Goal: Transaction & Acquisition: Purchase product/service

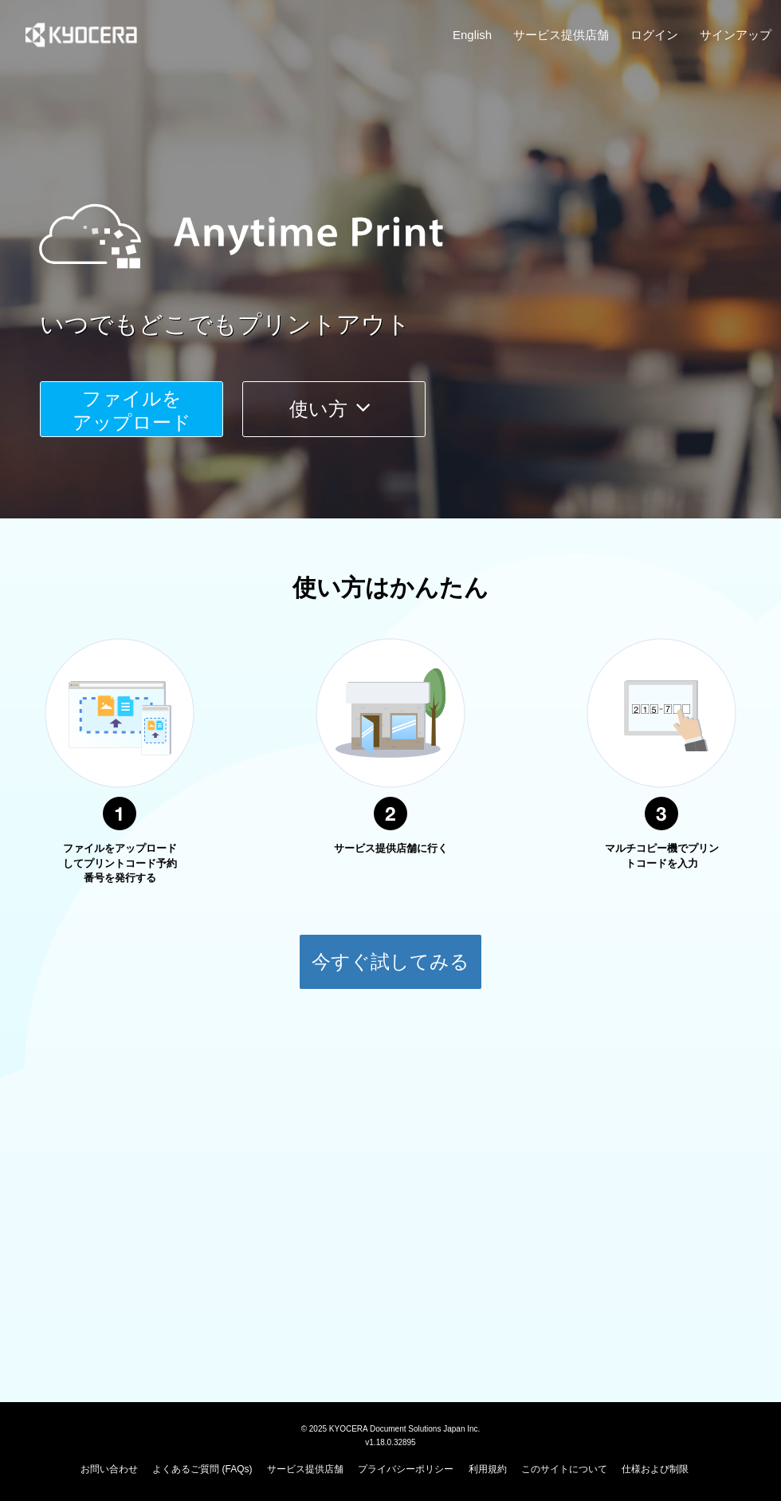
click at [140, 411] on button "ファイルを ​​アップロード" at bounding box center [131, 409] width 183 height 56
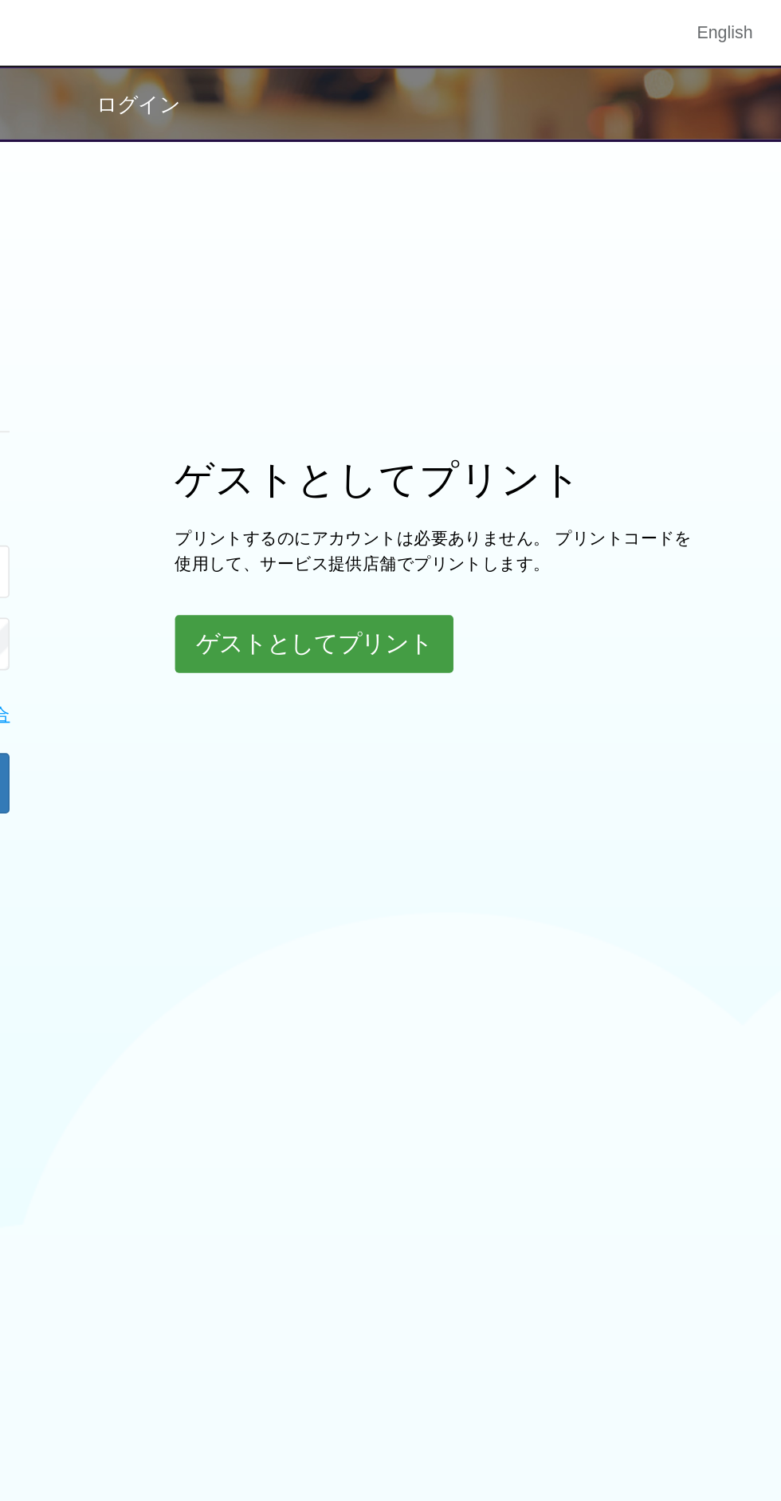
click at [521, 391] on button "ゲストとしてプリント" at bounding box center [497, 390] width 169 height 35
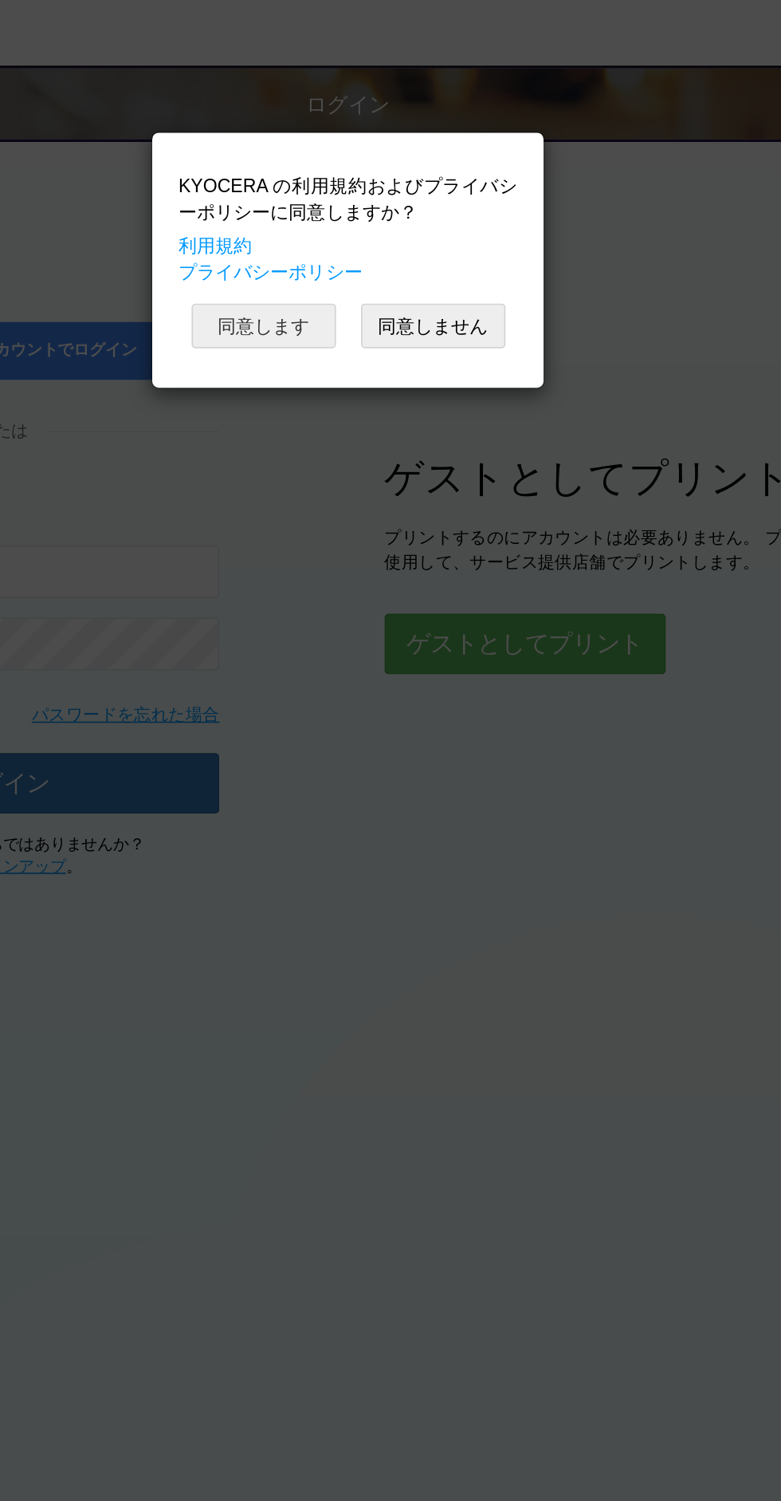
click at [343, 192] on button "同意します" at bounding box center [340, 197] width 88 height 27
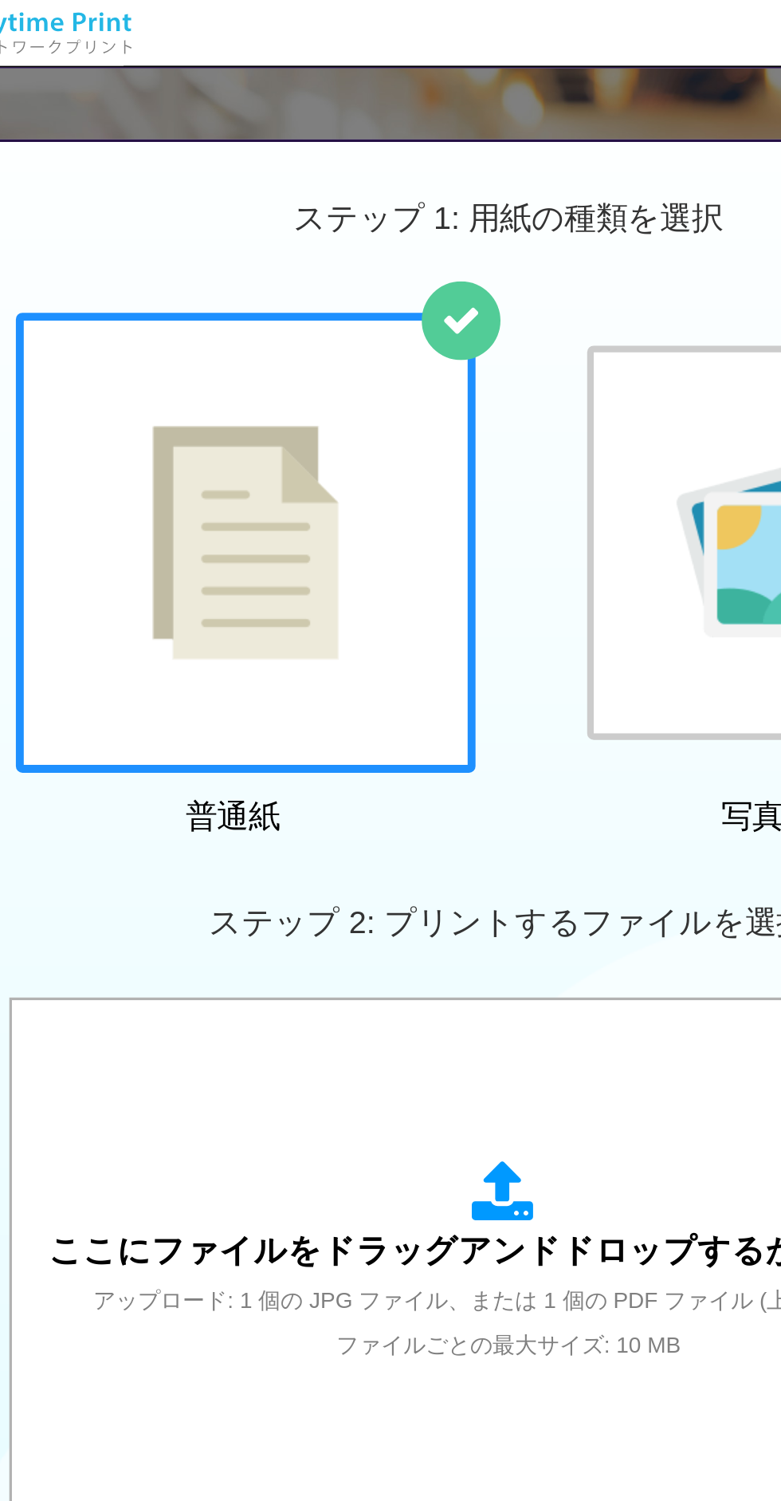
click at [280, 338] on img at bounding box center [231, 329] width 113 height 142
click at [379, 722] on icon at bounding box center [390, 724] width 45 height 40
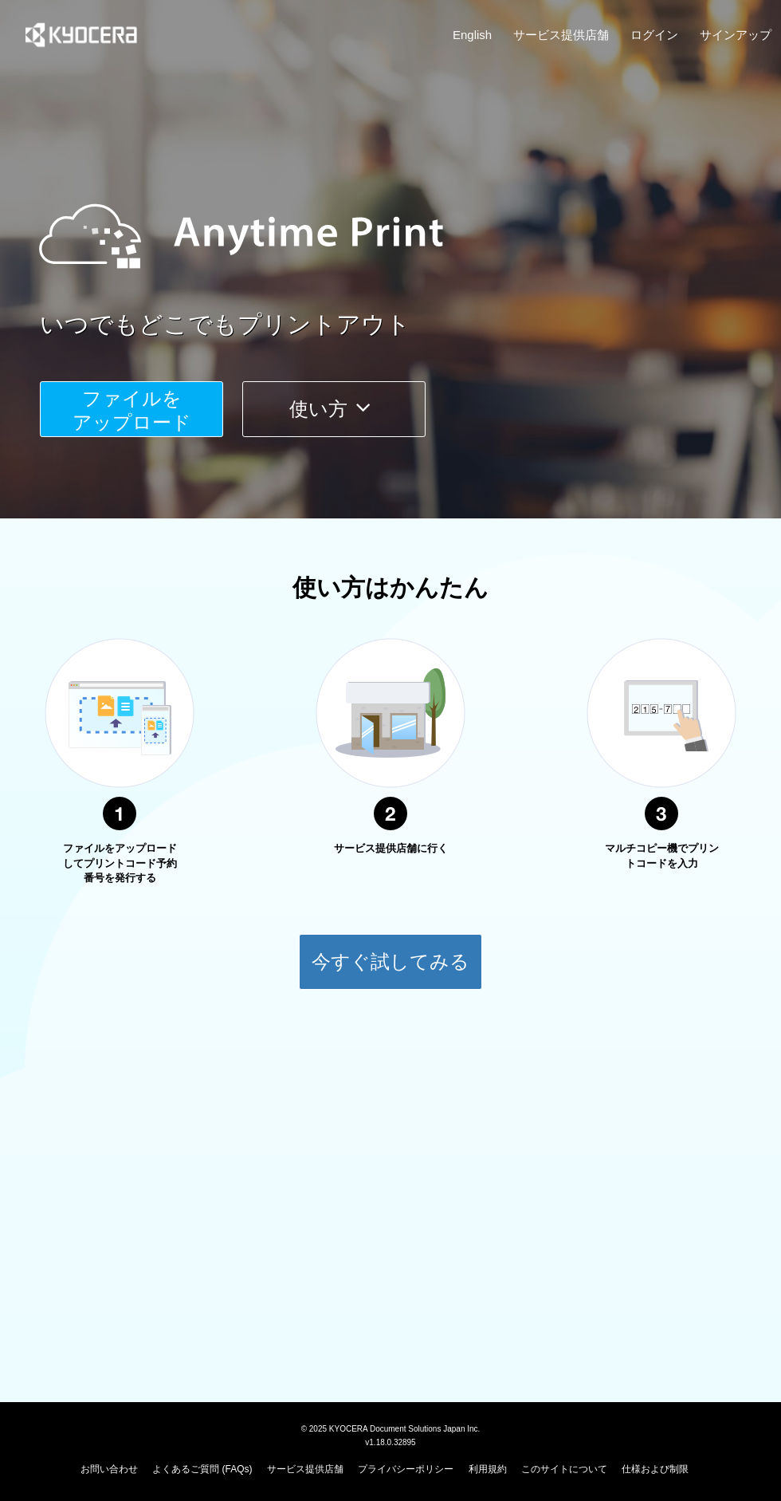
click at [140, 389] on span "ファイルを ​​アップロード" at bounding box center [132, 410] width 119 height 45
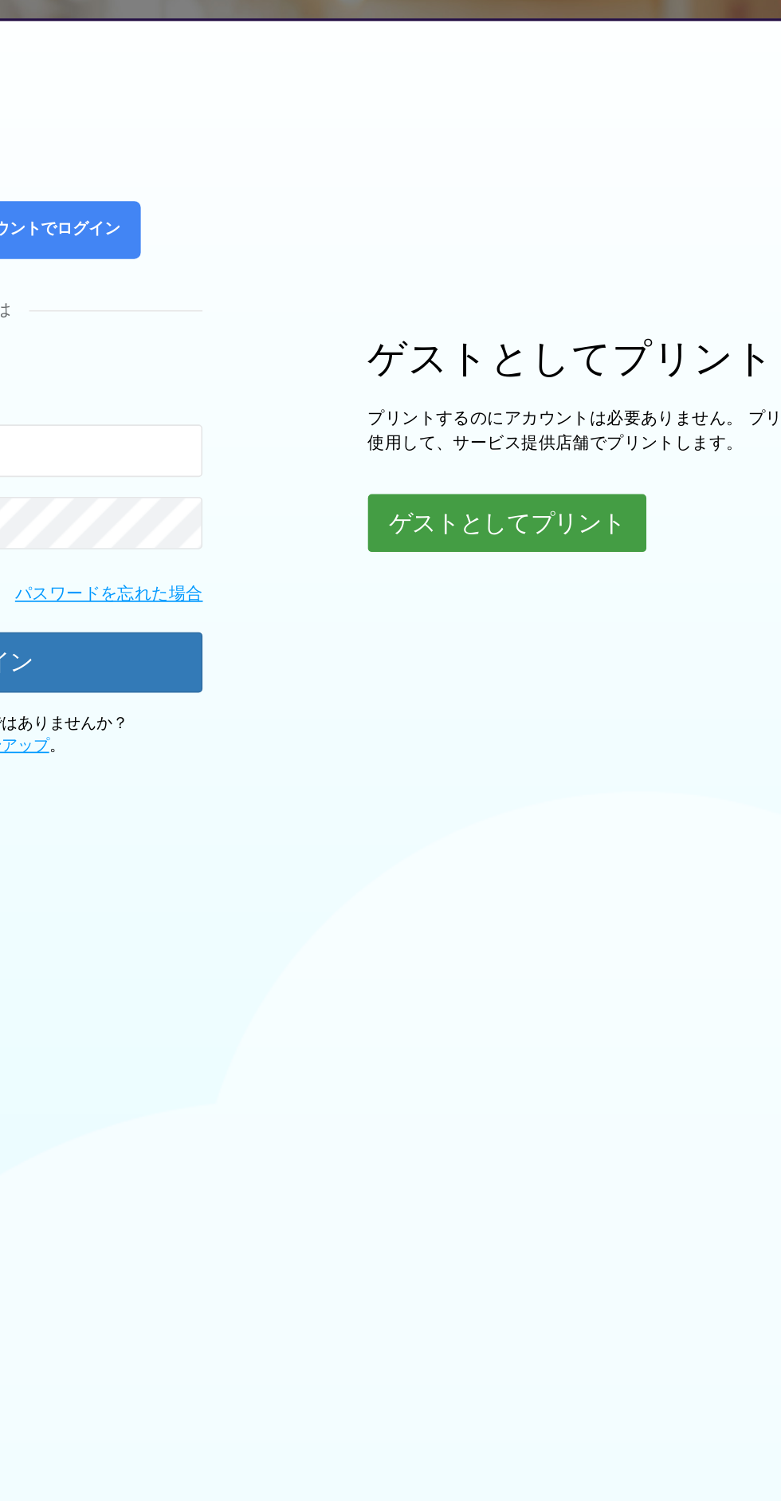
click at [539, 385] on button "ゲストとしてプリント" at bounding box center [497, 390] width 169 height 35
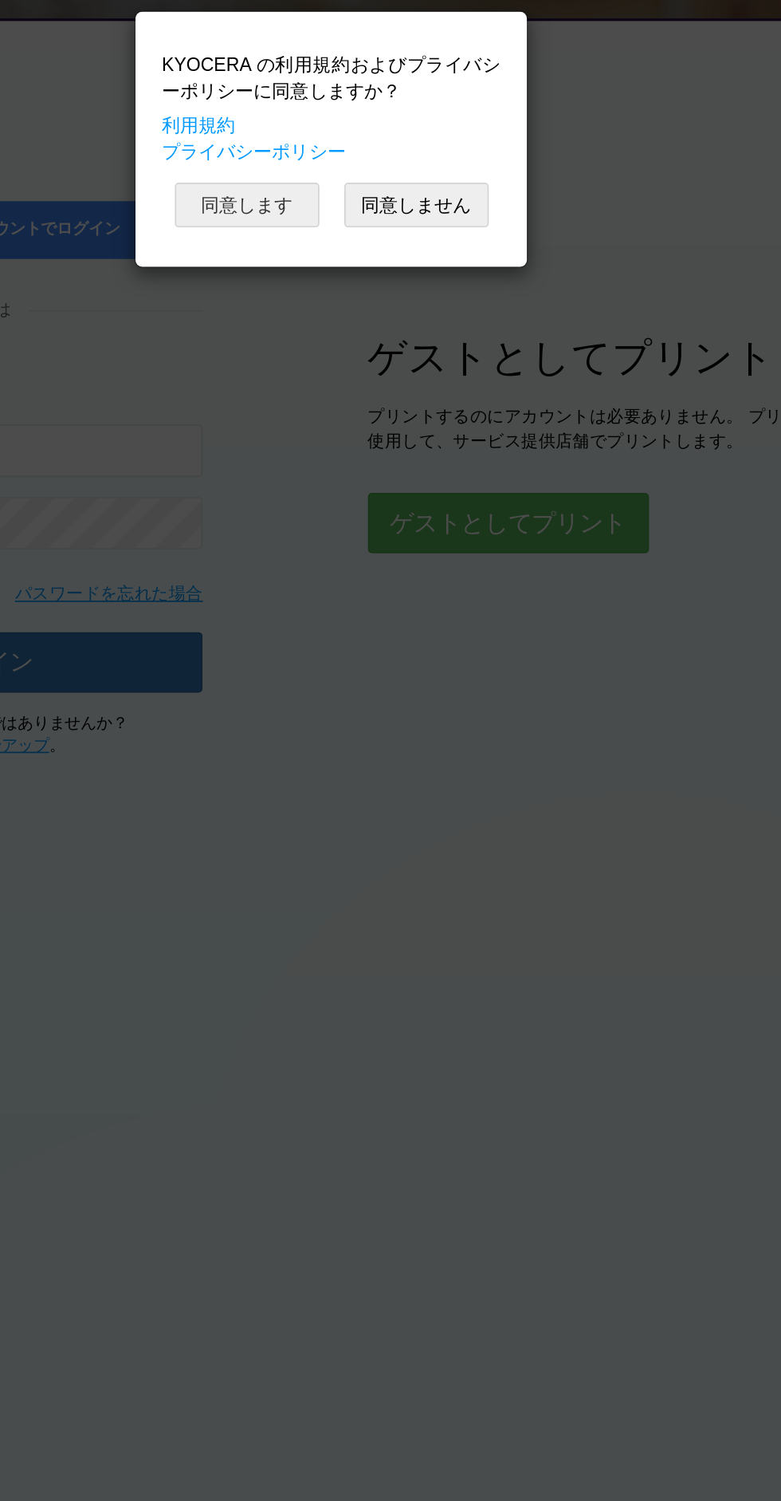
click at [336, 185] on button "同意します" at bounding box center [340, 197] width 88 height 27
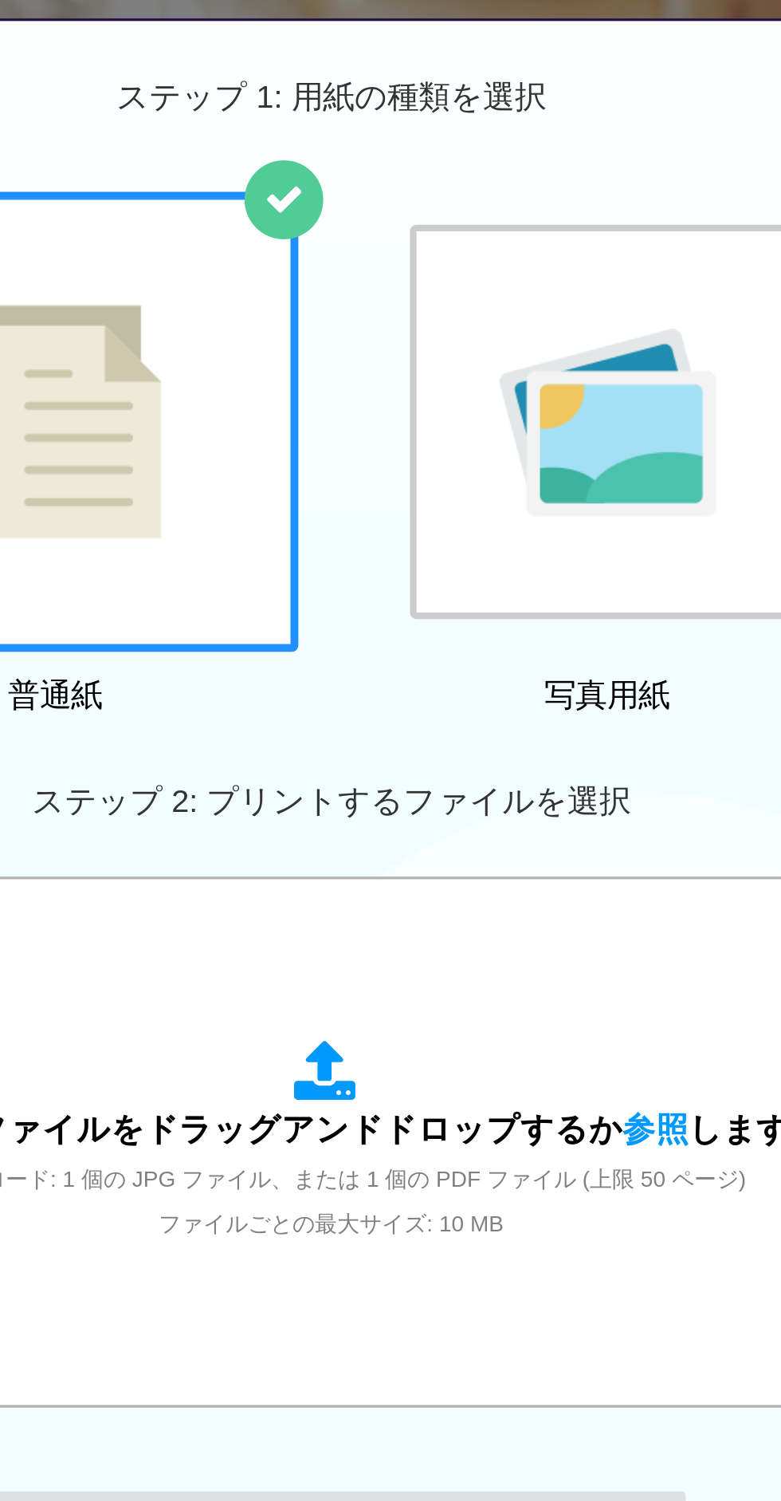
click at [308, 396] on div at bounding box center [231, 329] width 279 height 279
click at [424, 705] on div "ここにファイルをドラッグアンドドロップするか 参照 します アップロード: 1 個の JPG ファイル、または 1 個の PDF ファイル (上限 50 ペー…" at bounding box center [391, 766] width 558 height 124
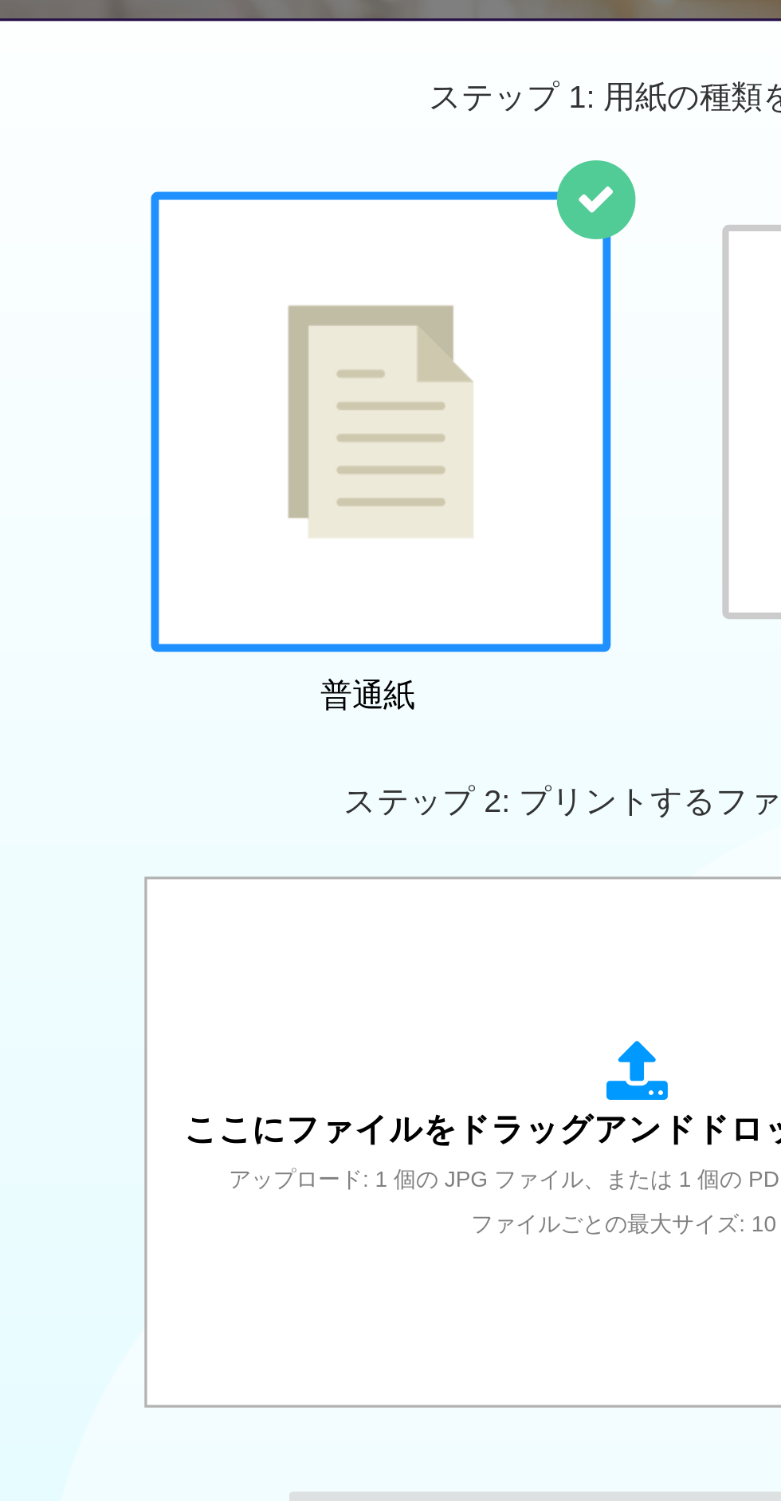
click at [265, 699] on div "ここにファイルをドラッグアンドドロップするか 参照 します アップロード: 1 個の JPG ファイル、または 1 個の PDF ファイル (上限 50 ペー…" at bounding box center [390, 766] width 571 height 287
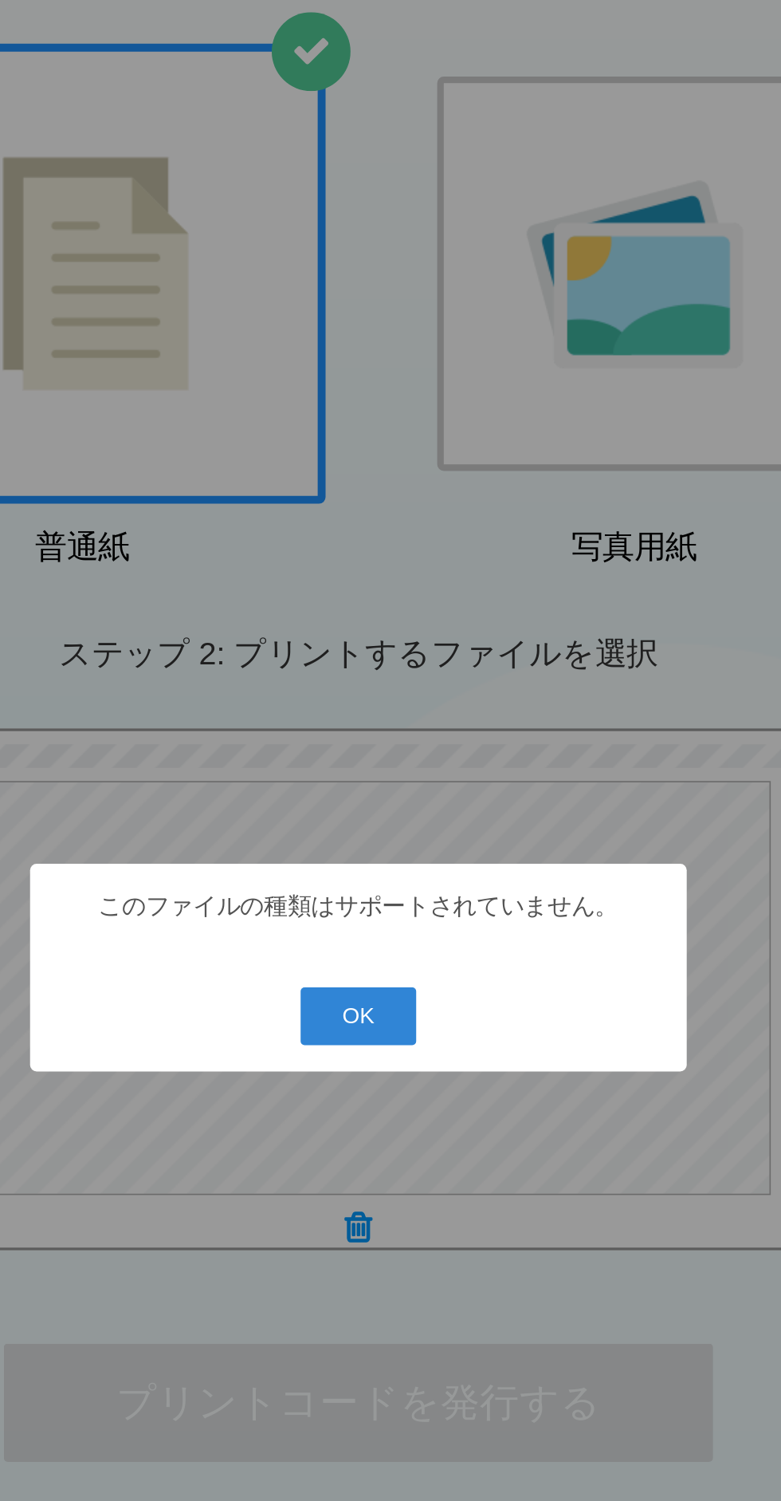
click at [397, 780] on button "OK" at bounding box center [391, 779] width 71 height 35
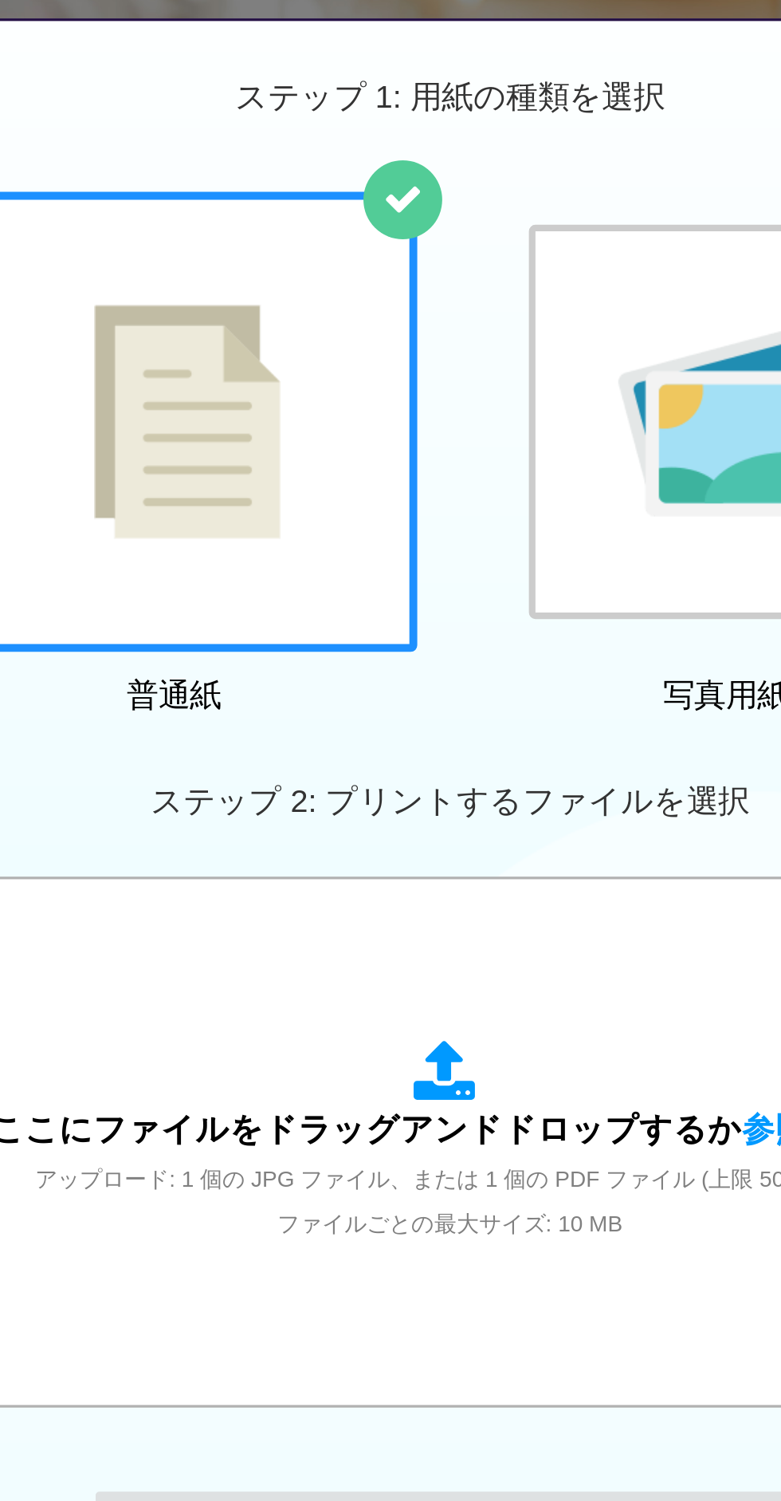
click at [395, 710] on icon at bounding box center [390, 724] width 45 height 40
click at [535, 387] on div at bounding box center [558, 329] width 239 height 239
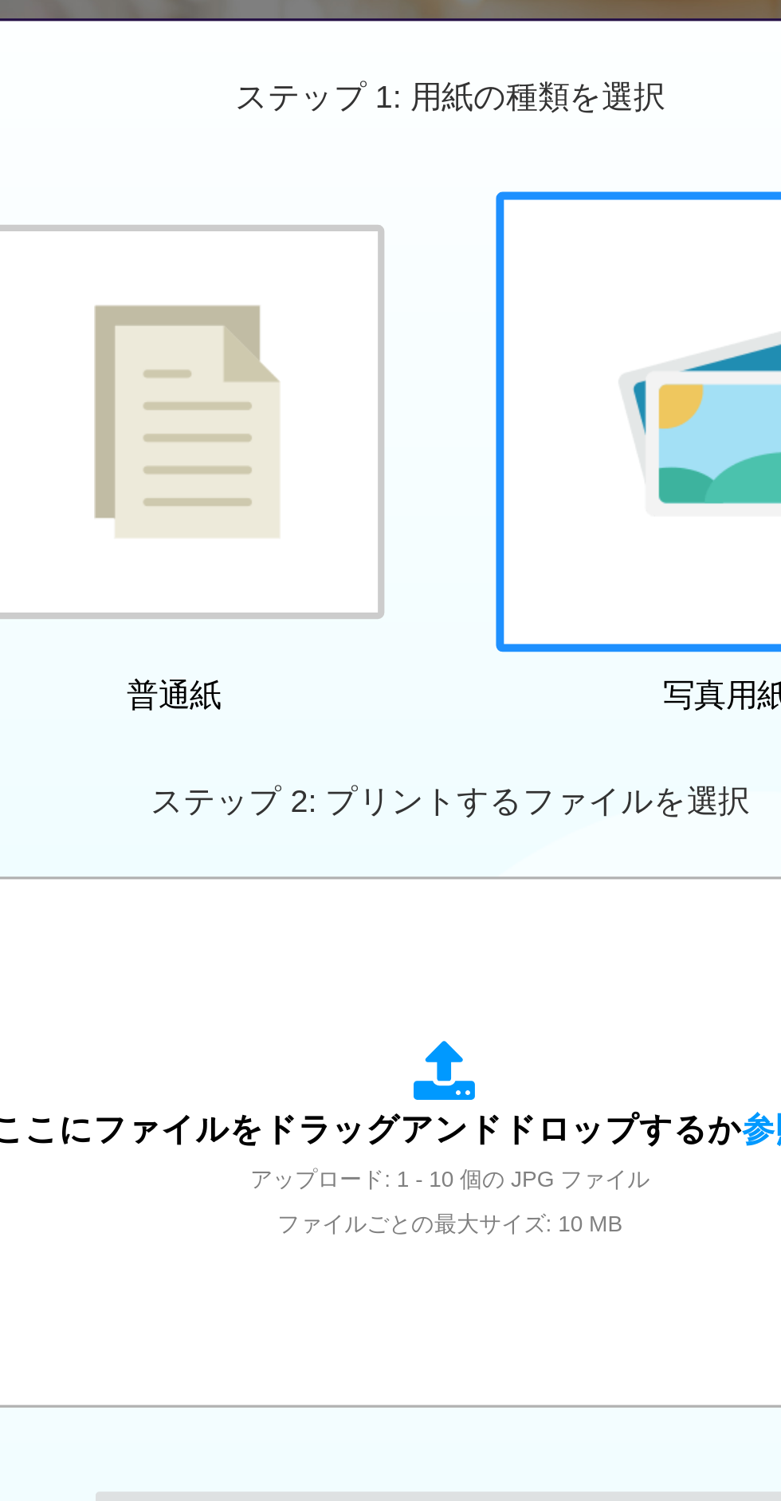
click at [438, 739] on div "ここにファイルをドラッグアンドドロップするか 参照 します アップロード: 1 - 10 個の JPG ファイル ファイルごとの最大サイズ: 10 MB" at bounding box center [391, 766] width 558 height 124
click at [375, 724] on icon at bounding box center [390, 724] width 45 height 40
click at [289, 342] on div at bounding box center [231, 329] width 239 height 239
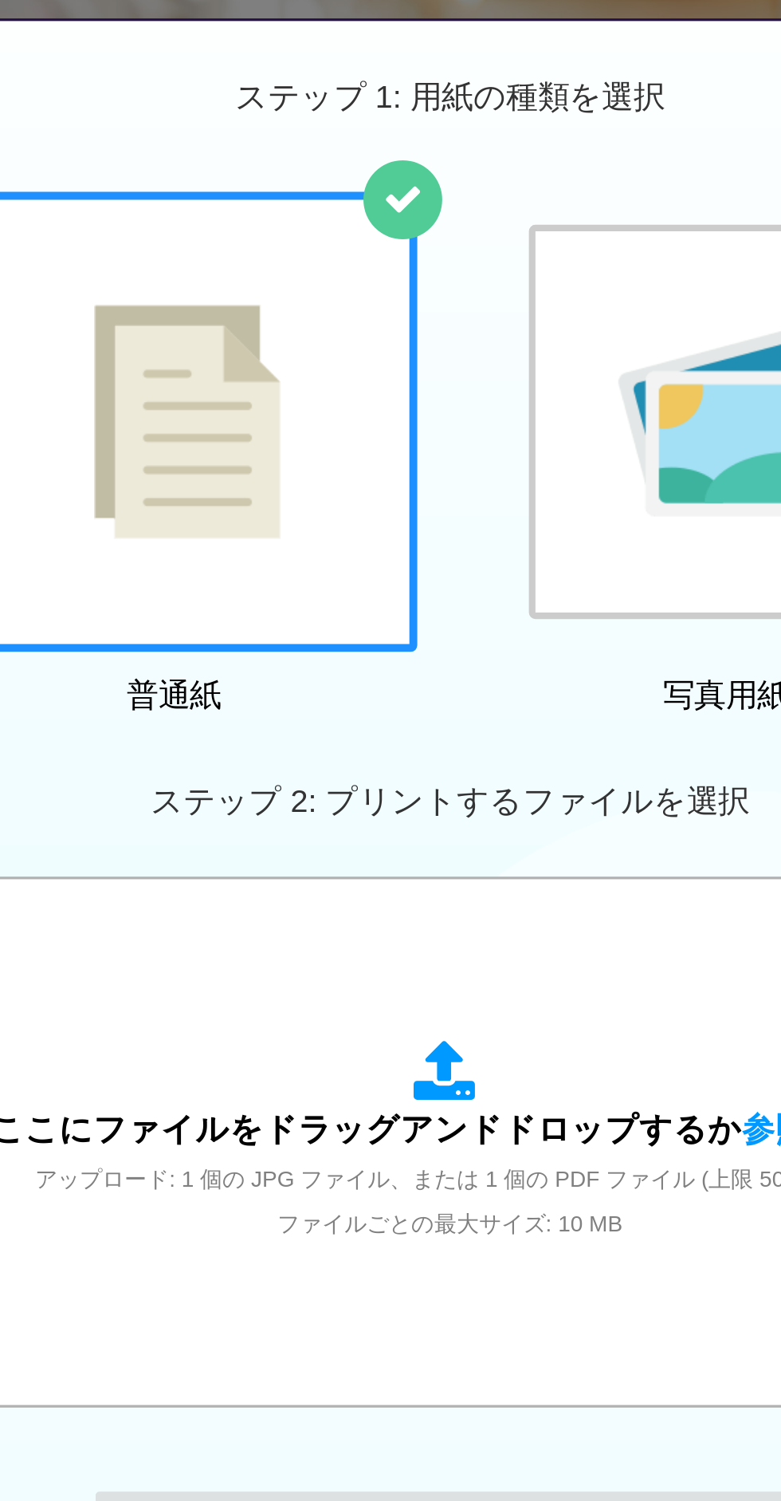
click at [393, 694] on div "ここにファイルをドラッグアンドドロップするか 参照 します アップロード: 1 個の JPG ファイル、または 1 個の PDF ファイル (上限 50 ペー…" at bounding box center [390, 766] width 571 height 287
